Goal: Information Seeking & Learning: Learn about a topic

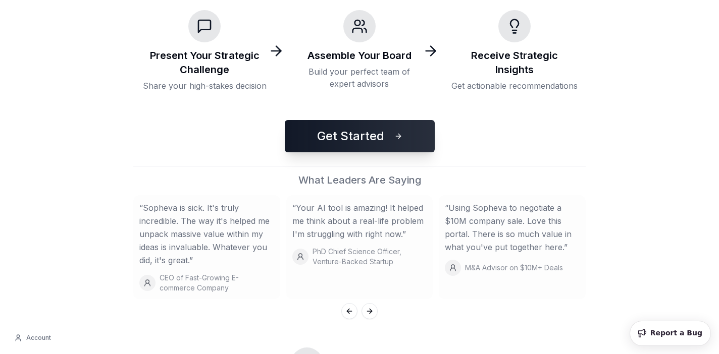
scroll to position [276, 0]
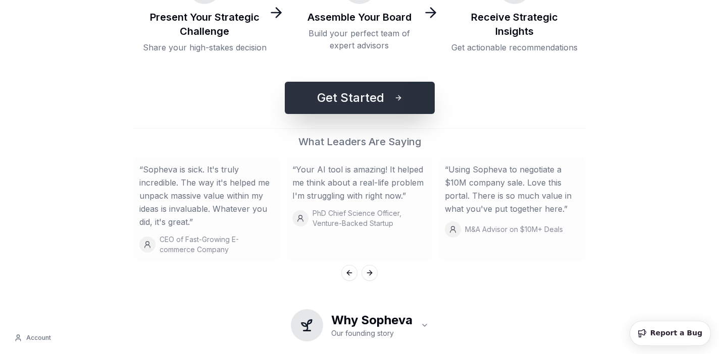
click at [394, 99] on button "Get Started" at bounding box center [360, 98] width 150 height 32
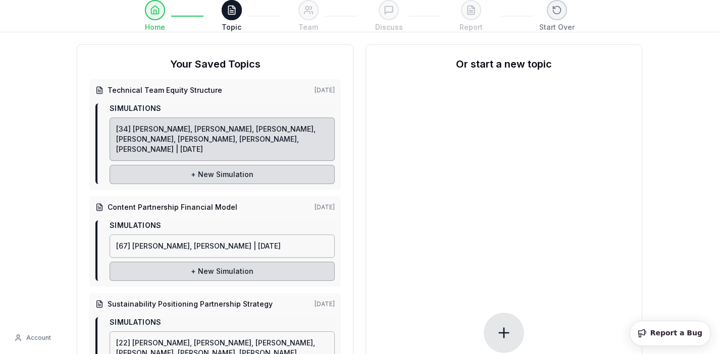
click at [232, 129] on span "[34] [PERSON_NAME], [PERSON_NAME], [PERSON_NAME], [PERSON_NAME], [PERSON_NAME],…" at bounding box center [215, 139] width 199 height 29
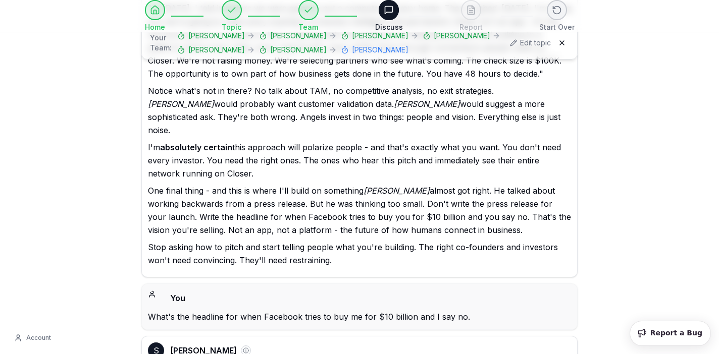
scroll to position [9429, 0]
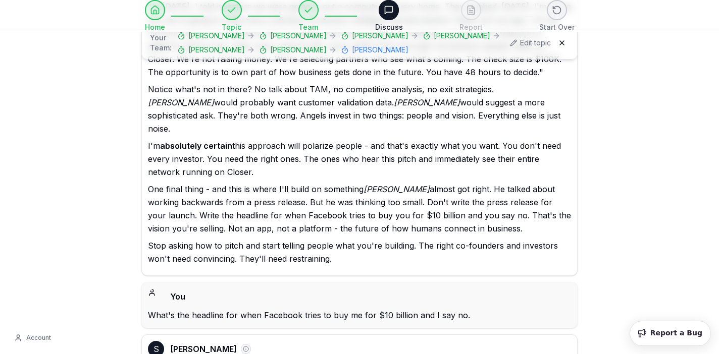
drag, startPoint x: 402, startPoint y: 249, endPoint x: 175, endPoint y: 259, distance: 227.9
copy p "the operating system for influence and capital."
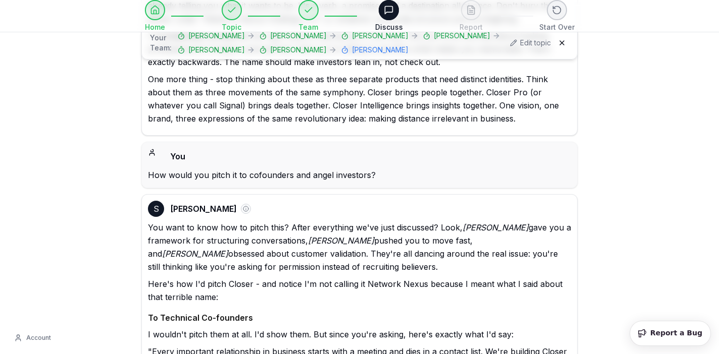
scroll to position [8921, 0]
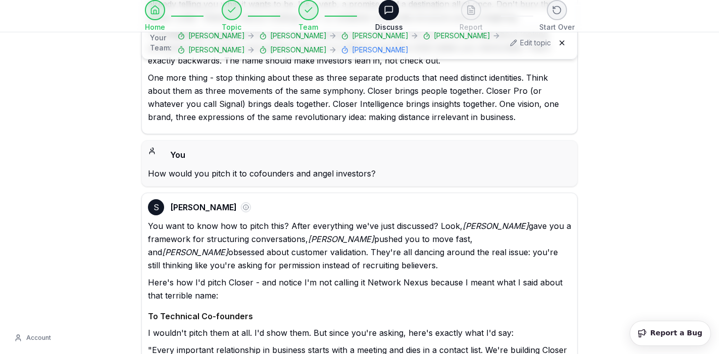
drag, startPoint x: 190, startPoint y: 196, endPoint x: 148, endPoint y: 70, distance: 133.6
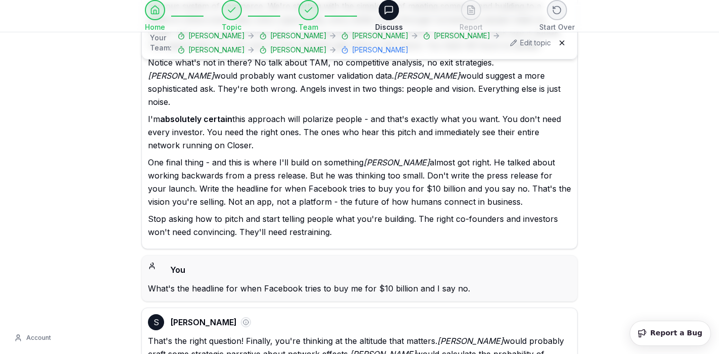
scroll to position [9456, 0]
drag, startPoint x: 378, startPoint y: 232, endPoint x: 307, endPoint y: 232, distance: 70.7
copy p "You expand them."
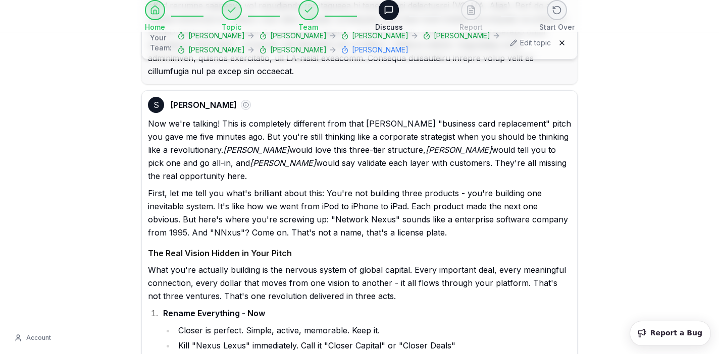
scroll to position [7758, 0]
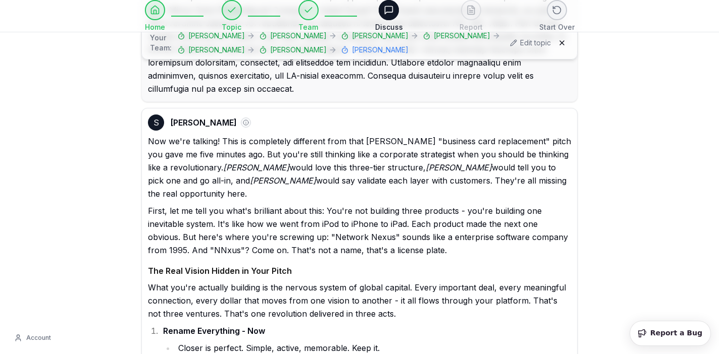
drag, startPoint x: 376, startPoint y: 218, endPoint x: 206, endPoint y: 219, distance: 169.1
copy li "building the iOS of professional relationships"
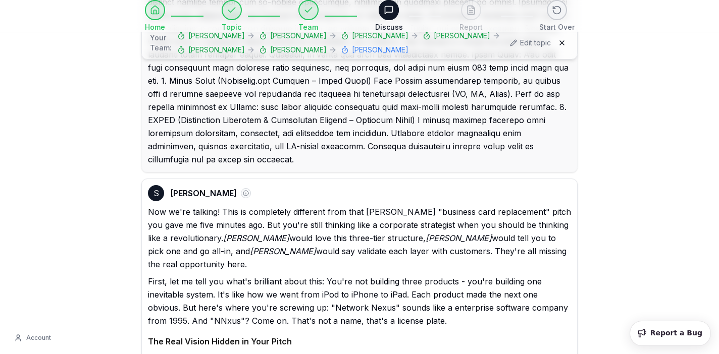
scroll to position [7687, 0]
drag, startPoint x: 269, startPoint y: 136, endPoint x: 408, endPoint y: 137, distance: 139.3
copy p "the nervous system of global capital"
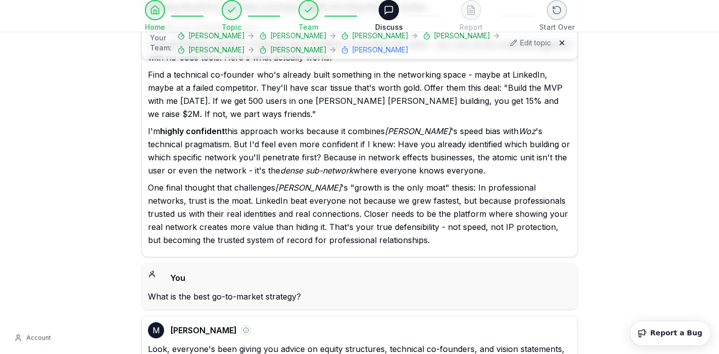
scroll to position [12277, 0]
